Goal: Contribute content: Add original content to the website for others to see

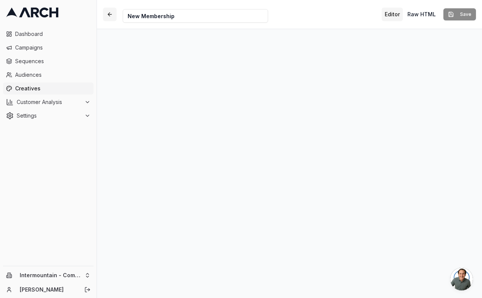
click at [110, 12] on button "button" at bounding box center [110, 15] width 14 height 14
click at [64, 280] on html "Dashboard Campaigns Sequences Audiences Creatives Customer Analysis Settings In…" at bounding box center [241, 149] width 482 height 298
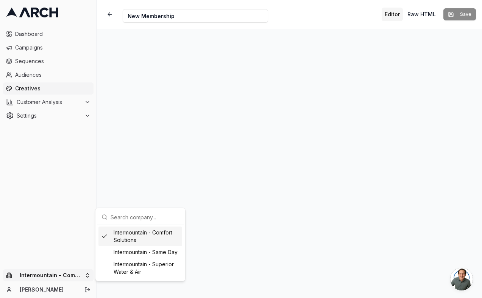
click at [125, 241] on div "Intermountain - Comfort Solutions" at bounding box center [140, 237] width 84 height 20
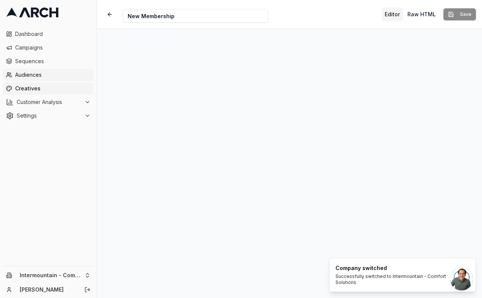
click at [39, 80] on link "Audiences" at bounding box center [48, 75] width 91 height 12
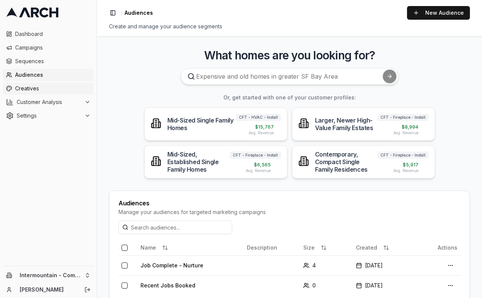
click at [37, 89] on span "Creatives" at bounding box center [52, 89] width 75 height 8
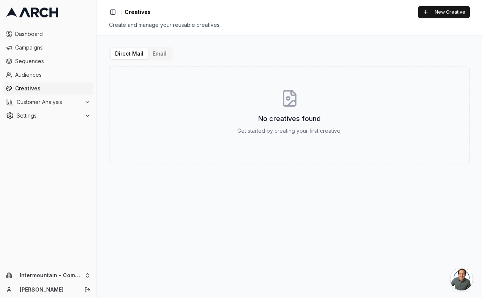
click at [150, 55] on button "Email" at bounding box center [159, 53] width 23 height 11
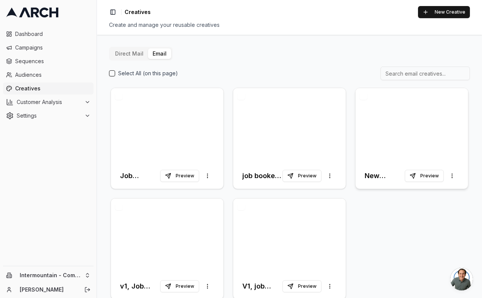
scroll to position [14, 0]
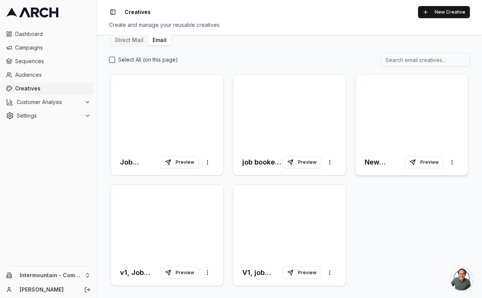
click at [405, 103] on div at bounding box center [412, 112] width 112 height 75
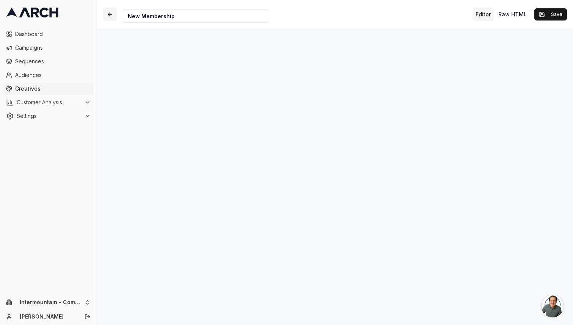
click at [111, 17] on button "button" at bounding box center [110, 15] width 14 height 14
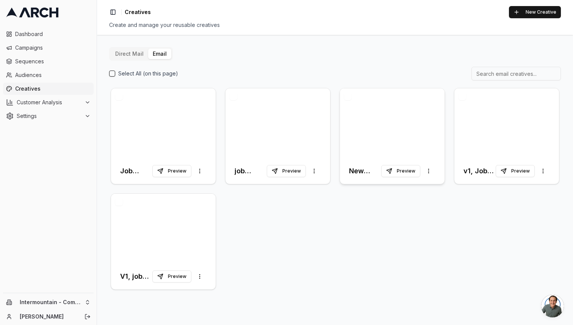
click at [389, 123] on div at bounding box center [392, 123] width 105 height 70
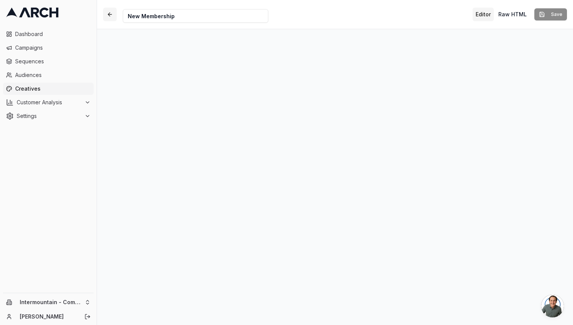
click at [111, 14] on button "button" at bounding box center [110, 15] width 14 height 14
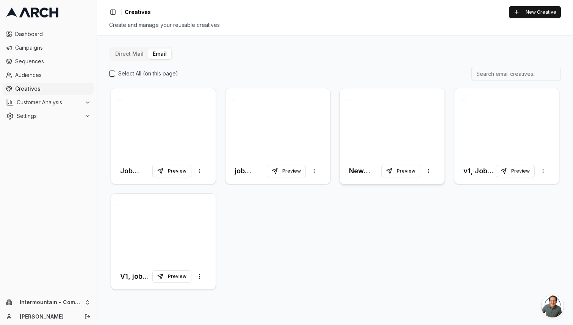
click at [376, 139] on div at bounding box center [392, 123] width 105 height 70
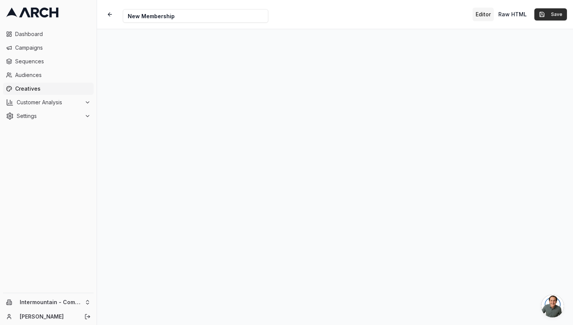
click at [482, 16] on button "Save" at bounding box center [550, 14] width 33 height 12
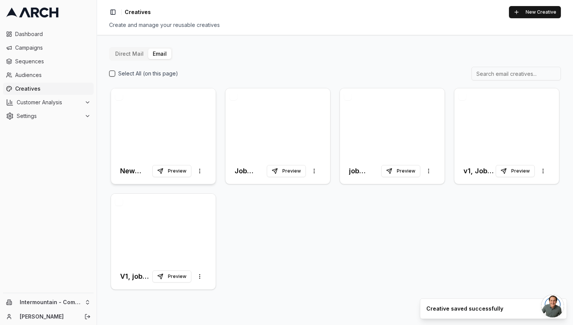
click at [166, 134] on div at bounding box center [163, 123] width 105 height 70
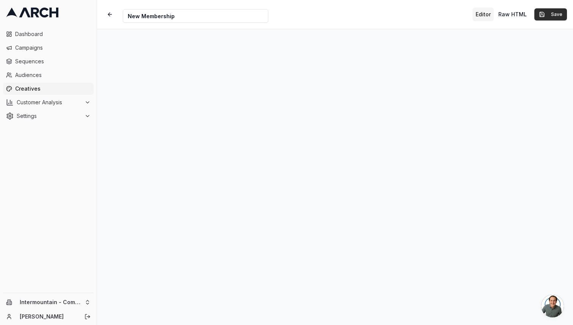
click at [482, 11] on button "Save" at bounding box center [550, 14] width 33 height 12
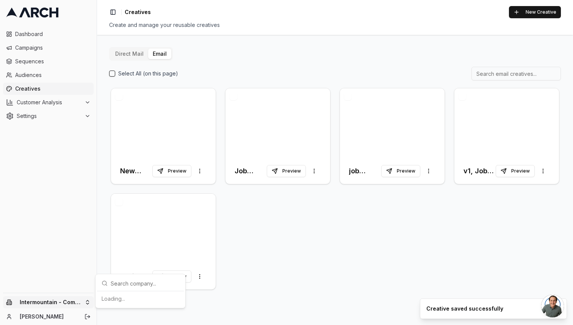
click at [60, 298] on html "Dashboard Campaigns Sequences Audiences Creatives Customer Analysis Settings In…" at bounding box center [286, 162] width 573 height 325
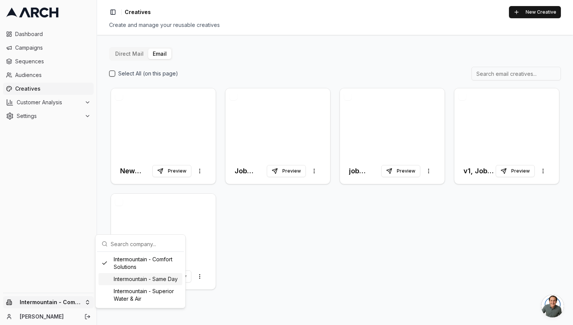
click at [129, 283] on div "Intermountain - Same Day" at bounding box center [140, 279] width 84 height 12
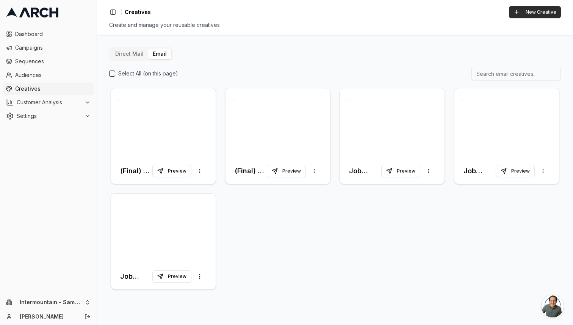
click at [482, 15] on button "New Creative" at bounding box center [535, 12] width 52 height 12
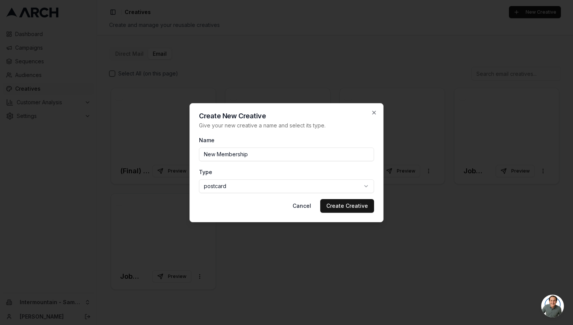
type input "New Membership"
click at [273, 184] on body "Dashboard Campaigns Sequences Audiences Creatives Customer Analysis Settings In…" at bounding box center [286, 162] width 573 height 325
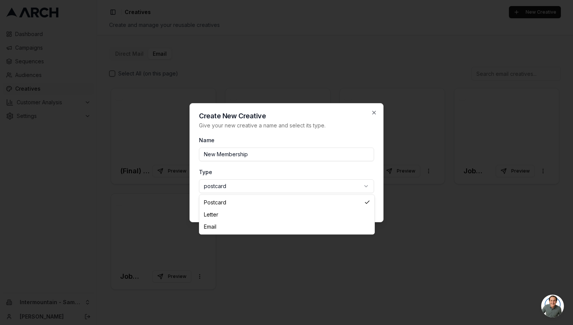
select select "email"
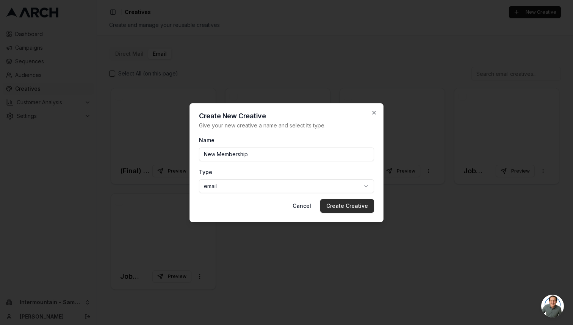
click at [339, 205] on button "Create Creative" at bounding box center [347, 206] width 54 height 14
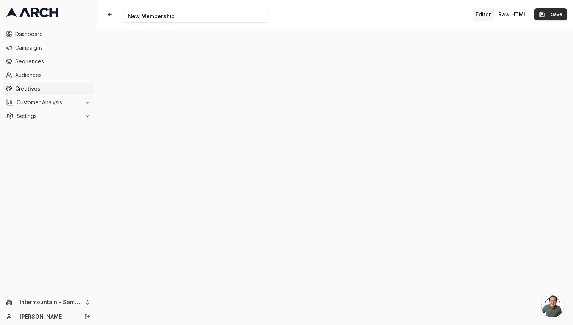
click at [482, 12] on button "Save" at bounding box center [550, 14] width 33 height 12
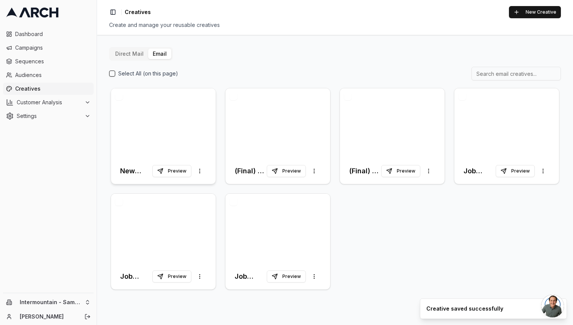
click at [159, 124] on div at bounding box center [163, 123] width 105 height 70
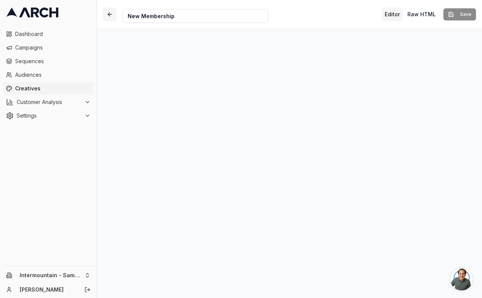
click at [106, 16] on button "button" at bounding box center [110, 15] width 14 height 14
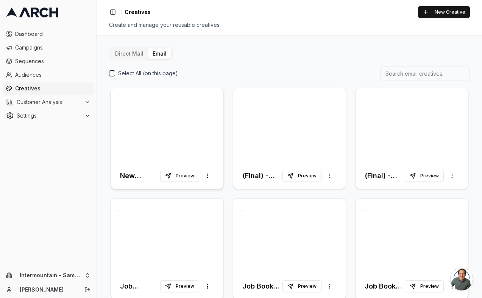
click at [176, 120] on div at bounding box center [167, 125] width 112 height 75
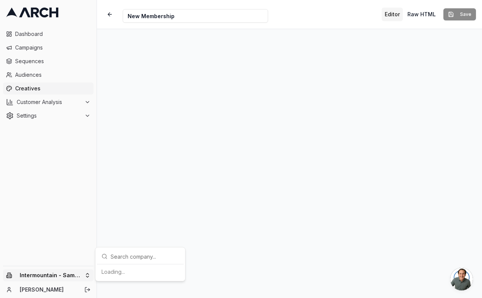
click at [64, 275] on html "Dashboard Campaigns Sequences Audiences Creatives Customer Analysis Settings In…" at bounding box center [241, 149] width 482 height 298
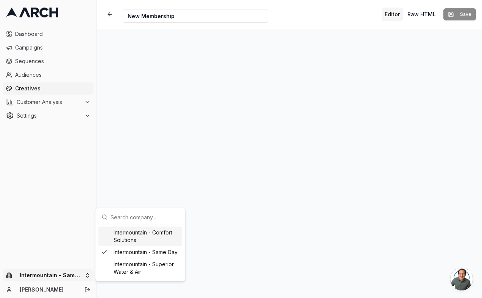
click at [111, 13] on html "Dashboard Campaigns Sequences Audiences Creatives Customer Analysis Settings In…" at bounding box center [241, 149] width 482 height 298
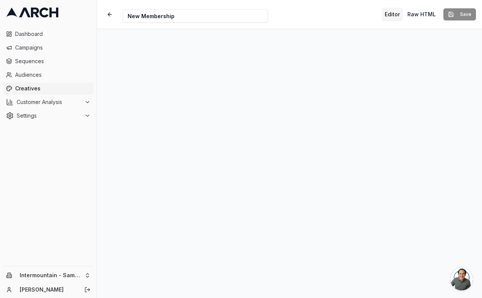
click at [111, 13] on button "button" at bounding box center [110, 15] width 14 height 14
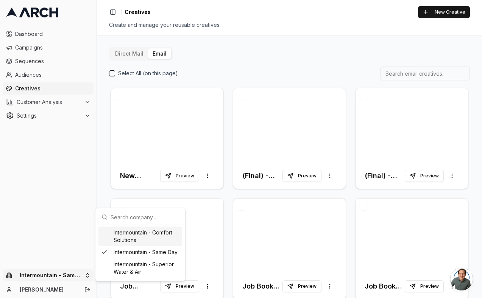
click at [74, 276] on html "Dashboard Campaigns Sequences Audiences Creatives Customer Analysis Settings In…" at bounding box center [241, 149] width 482 height 298
click at [131, 235] on div "Intermountain - Comfort Solutions" at bounding box center [140, 237] width 84 height 20
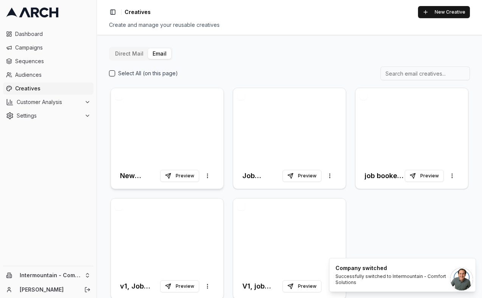
click at [187, 111] on div at bounding box center [167, 125] width 112 height 75
